Goal: Task Accomplishment & Management: Use online tool/utility

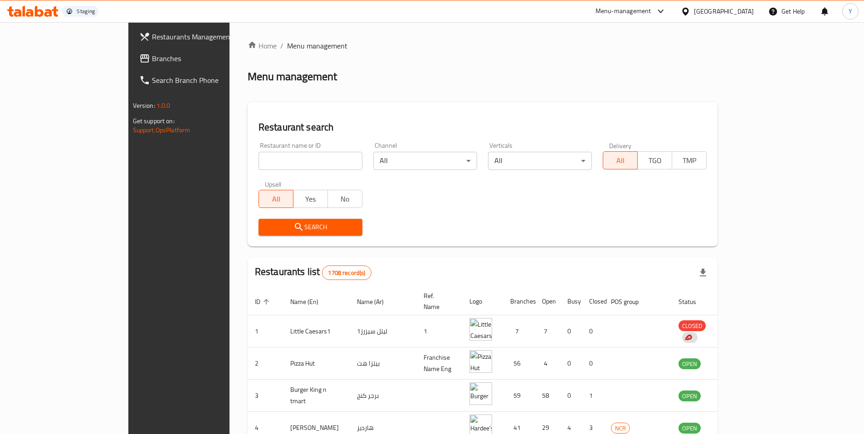
click at [258, 163] on input "search" at bounding box center [310, 161] width 104 height 18
paste input "634275"
type input "634275"
click button "Search" at bounding box center [310, 227] width 104 height 17
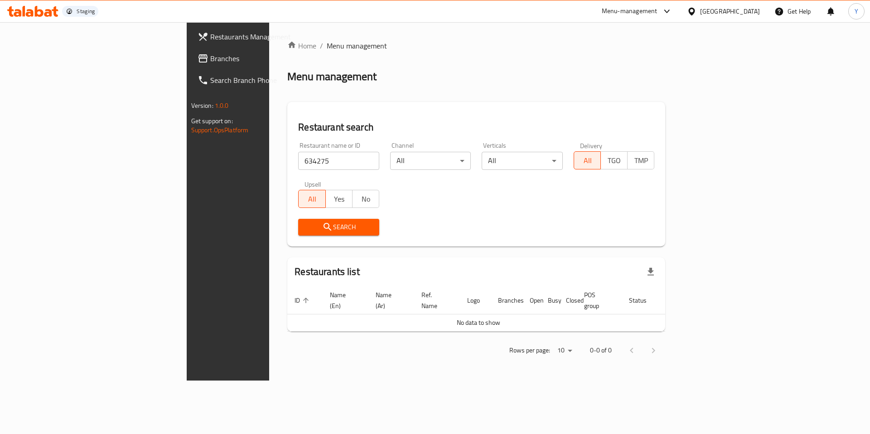
click at [747, 19] on div "Kuwait" at bounding box center [724, 11] width 88 height 22
click at [748, 14] on div "Kuwait" at bounding box center [730, 11] width 60 height 10
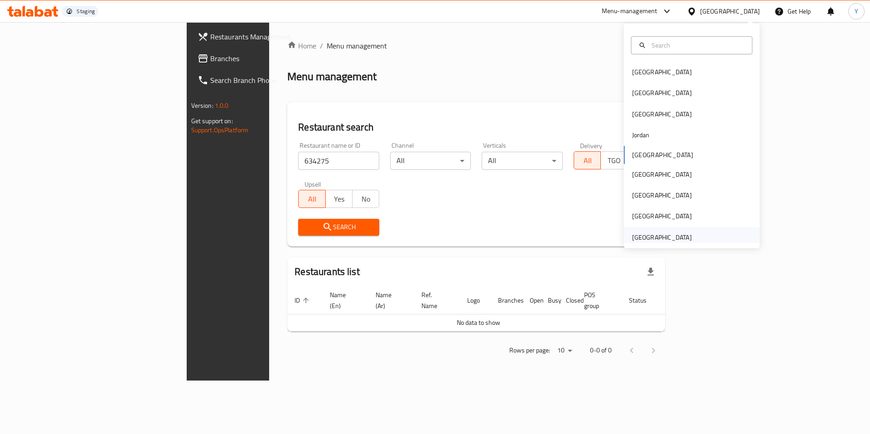
click at [642, 238] on div "[GEOGRAPHIC_DATA]" at bounding box center [662, 238] width 60 height 10
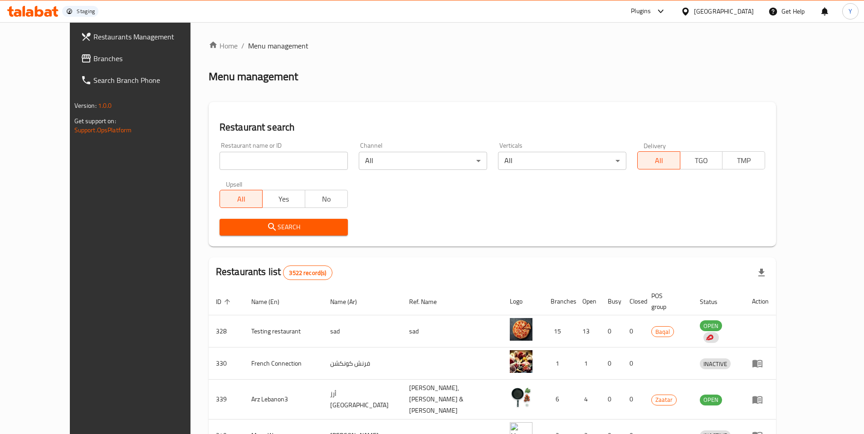
click at [268, 159] on input "search" at bounding box center [283, 161] width 128 height 18
paste input "634275"
type input "634275"
click button "Search" at bounding box center [283, 227] width 128 height 17
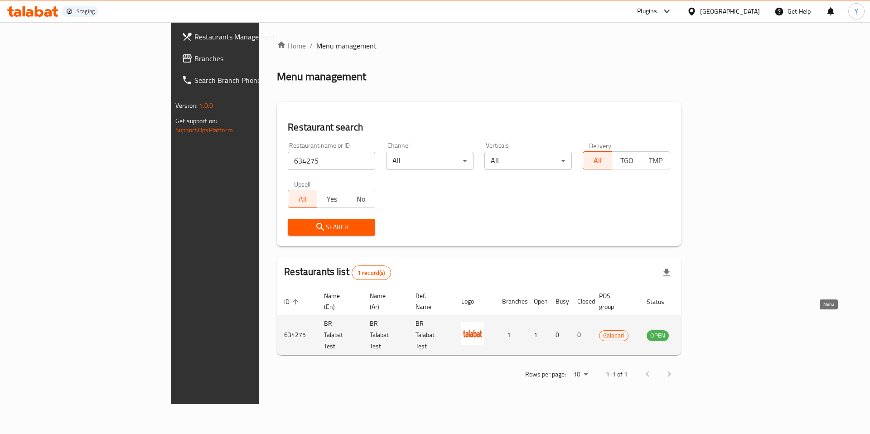
click at [705, 332] on icon "enhanced table" at bounding box center [700, 336] width 10 height 8
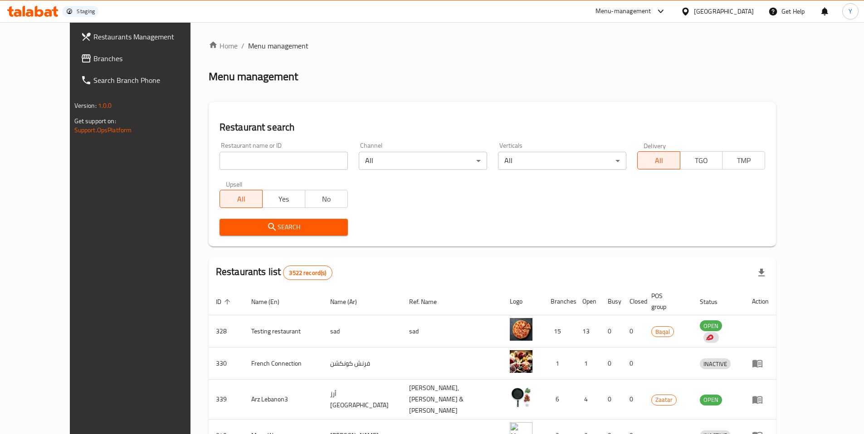
click at [269, 155] on input "search" at bounding box center [283, 161] width 128 height 18
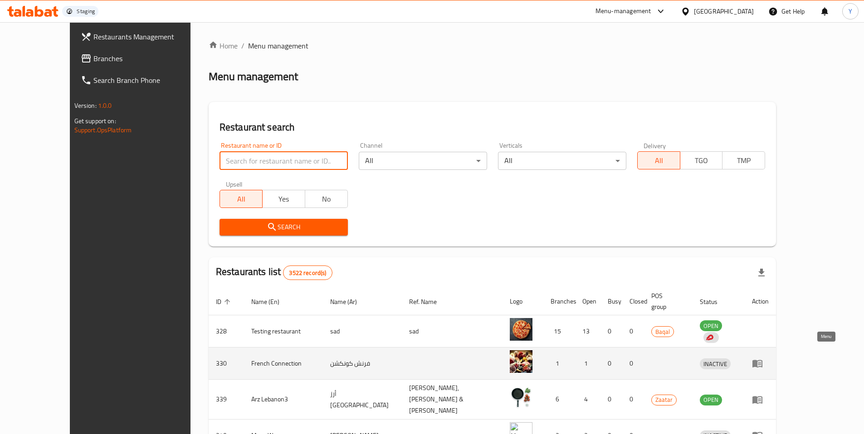
click at [761, 362] on icon "enhanced table" at bounding box center [759, 364] width 3 height 4
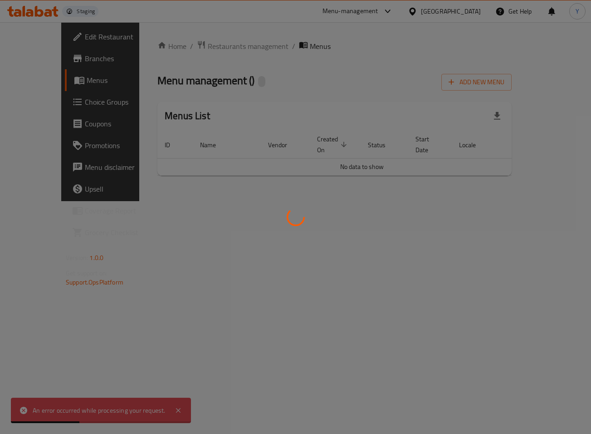
click at [42, 73] on div at bounding box center [295, 217] width 591 height 434
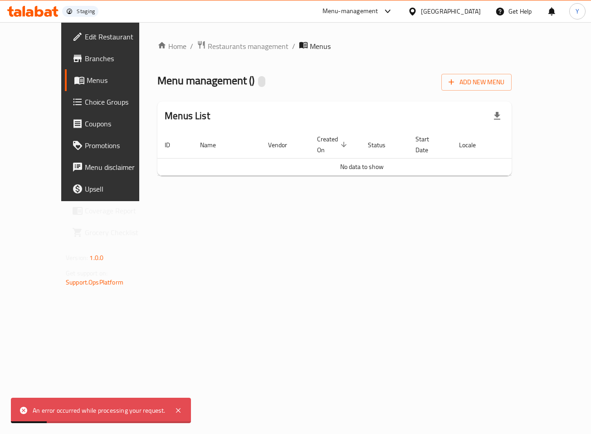
click at [87, 75] on span "Menus" at bounding box center [120, 80] width 66 height 11
click at [47, 8] on icon at bounding box center [32, 11] width 51 height 11
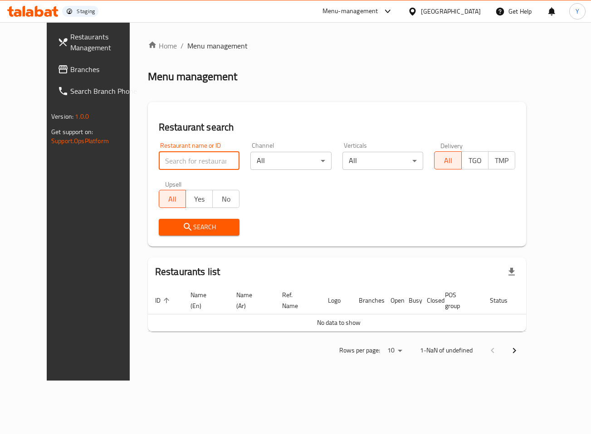
click at [164, 166] on input "search" at bounding box center [199, 161] width 81 height 18
paste input "634275"
type input "634275"
click button "Search" at bounding box center [199, 227] width 81 height 17
click at [159, 169] on input "search" at bounding box center [199, 161] width 81 height 18
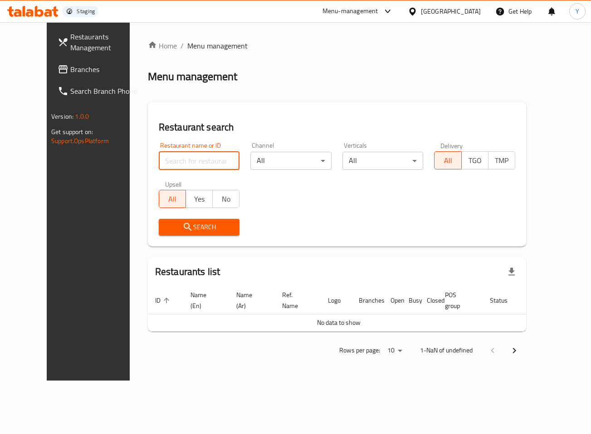
paste input "634275"
type input "634275"
click at [159, 157] on input "search" at bounding box center [199, 161] width 81 height 18
paste input "634275"
type input "634275"
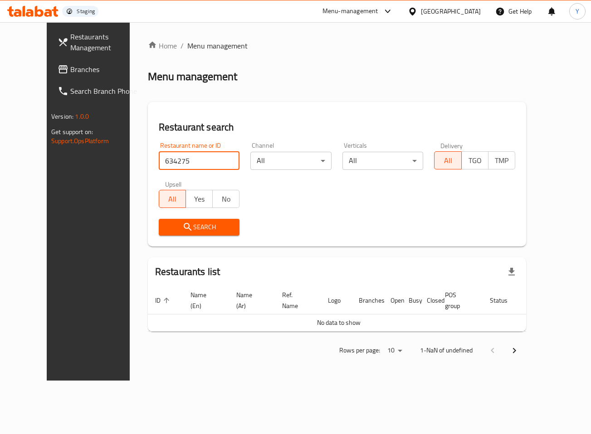
click button "Search" at bounding box center [199, 227] width 81 height 17
click at [184, 226] on icon "submit" at bounding box center [188, 227] width 8 height 8
click at [192, 226] on span "Search" at bounding box center [199, 227] width 67 height 11
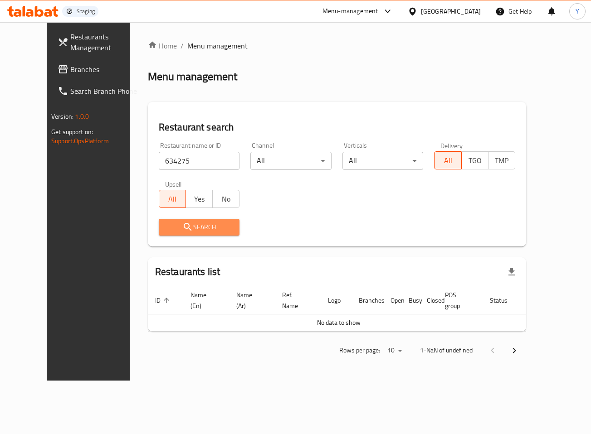
click at [192, 226] on span "Search" at bounding box center [199, 227] width 67 height 11
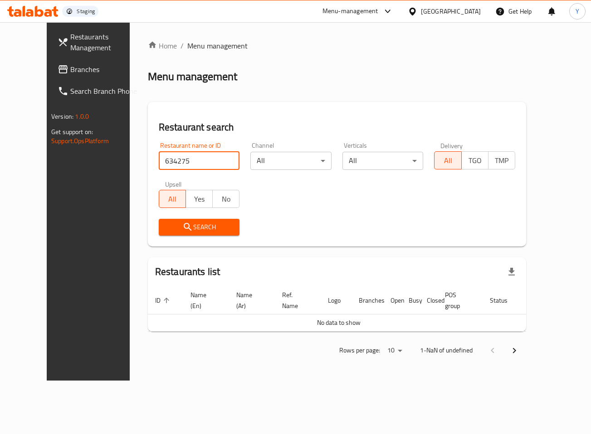
click at [176, 161] on input "634275" at bounding box center [199, 161] width 81 height 18
click button "Search" at bounding box center [199, 227] width 81 height 17
click at [176, 161] on input "634275" at bounding box center [199, 161] width 81 height 18
click button "Search" at bounding box center [199, 227] width 81 height 17
click at [186, 164] on input "634275" at bounding box center [199, 161] width 81 height 18
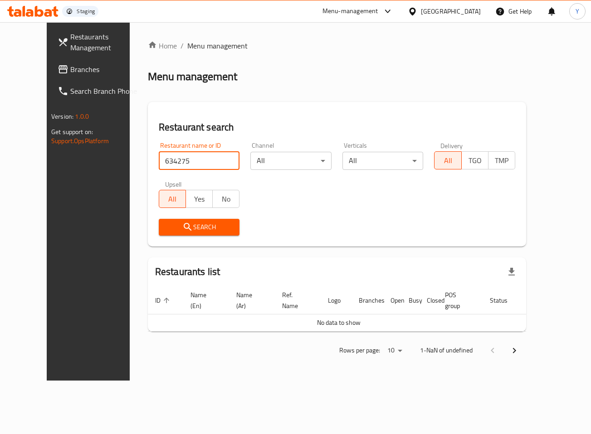
click button "Search" at bounding box center [199, 227] width 81 height 17
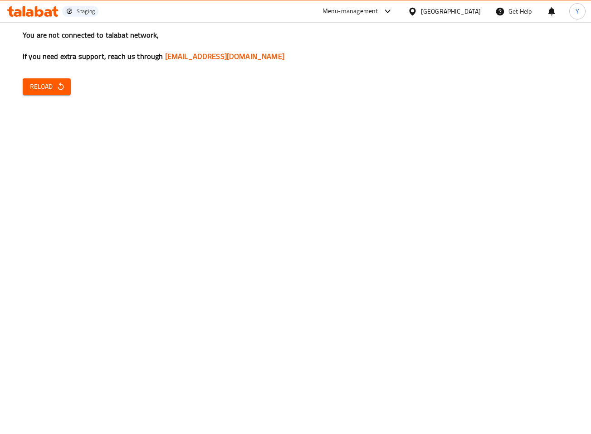
click at [55, 92] on span "Reload" at bounding box center [47, 86] width 34 height 11
click at [42, 94] on button "Reload" at bounding box center [47, 86] width 48 height 17
click at [51, 84] on span "Reload" at bounding box center [47, 86] width 34 height 11
click at [576, 4] on div "Y" at bounding box center [577, 11] width 16 height 16
click at [503, 120] on div "Logout" at bounding box center [517, 123] width 107 height 12
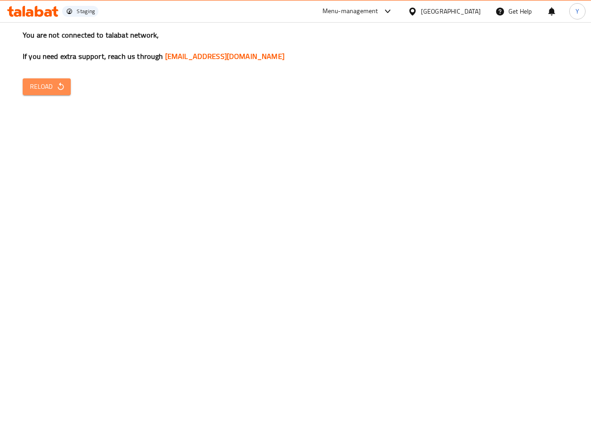
click at [55, 82] on span "Reload" at bounding box center [47, 86] width 34 height 11
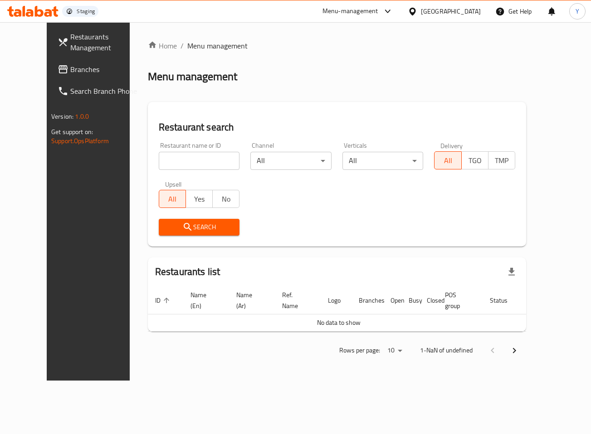
click at [168, 167] on input "search" at bounding box center [199, 161] width 81 height 18
paste input "[URL][DOMAIN_NAME]"
type input "[URL][DOMAIN_NAME]"
paste input "634275"
type input "634275"
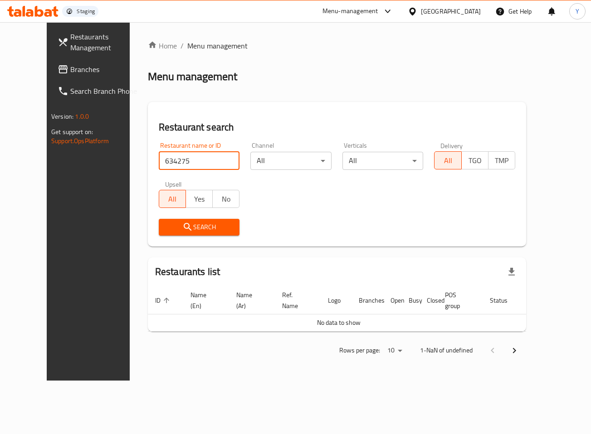
click button "Search" at bounding box center [199, 227] width 81 height 17
